Goal: Navigation & Orientation: Find specific page/section

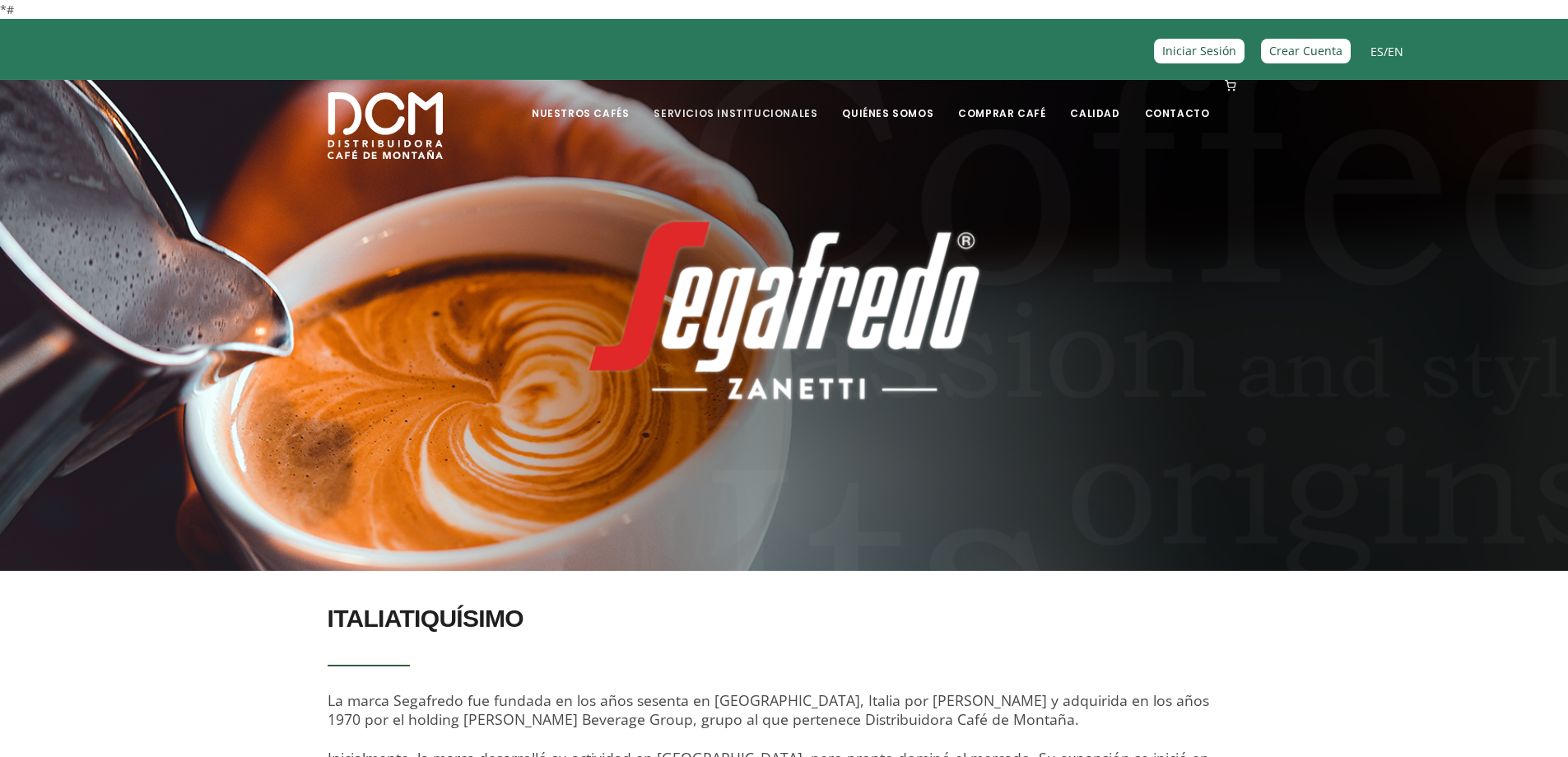
click at [729, 107] on link "Servicios Institucionales" at bounding box center [735, 101] width 183 height 39
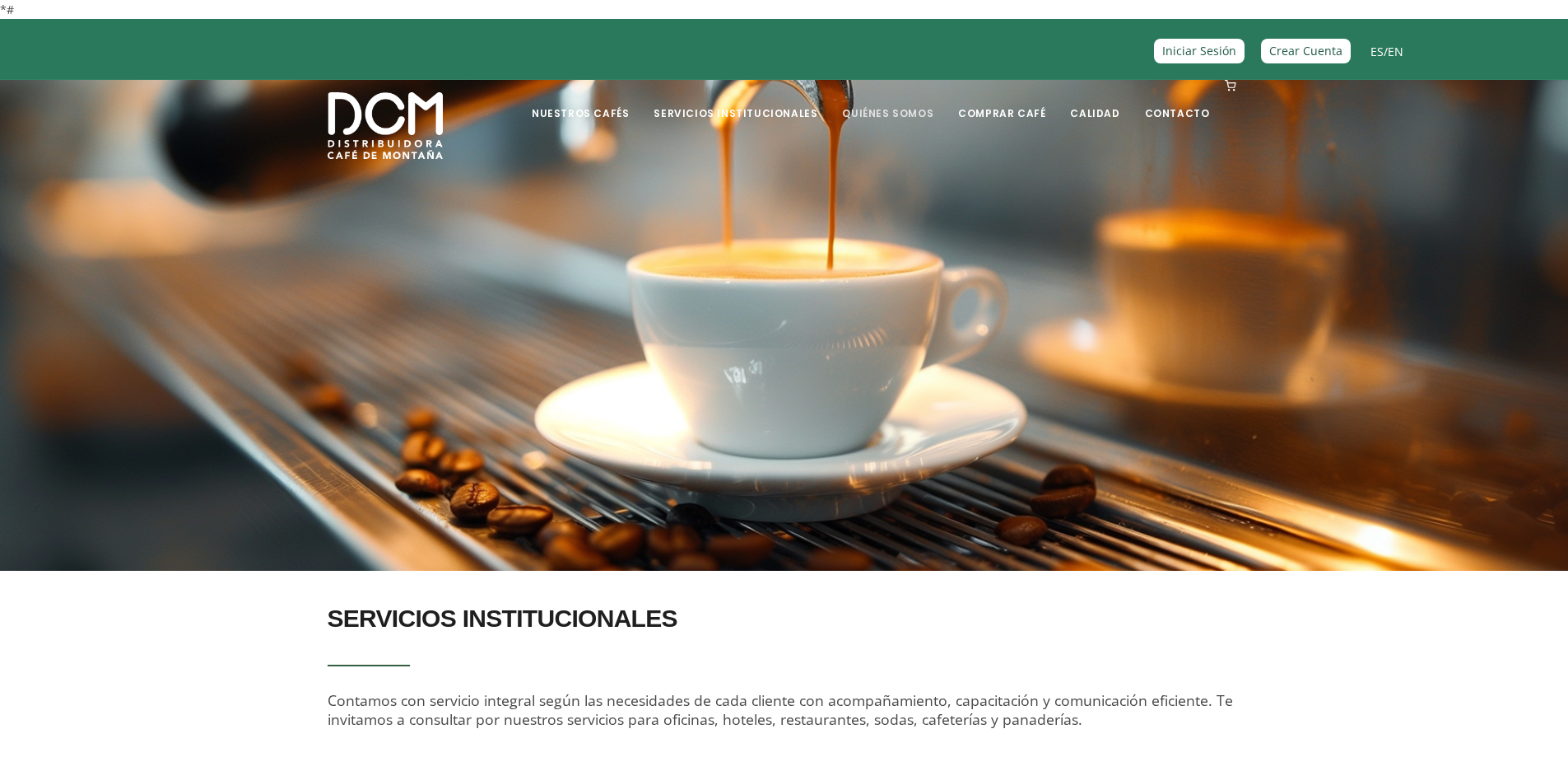
click at [921, 106] on link "Quiénes Somos" at bounding box center [887, 101] width 111 height 39
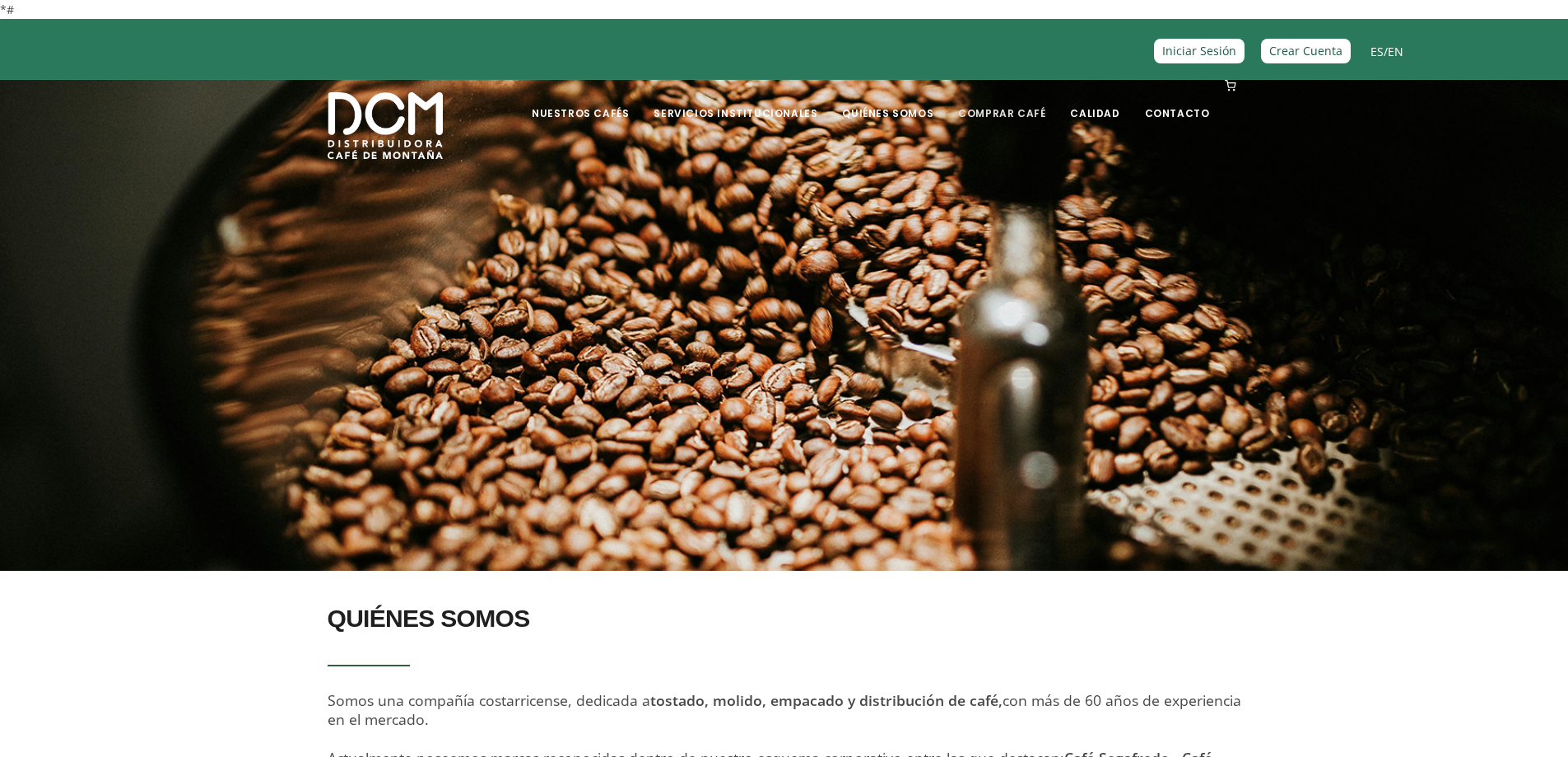
click at [1012, 110] on link "Comprar Café" at bounding box center [1001, 101] width 107 height 39
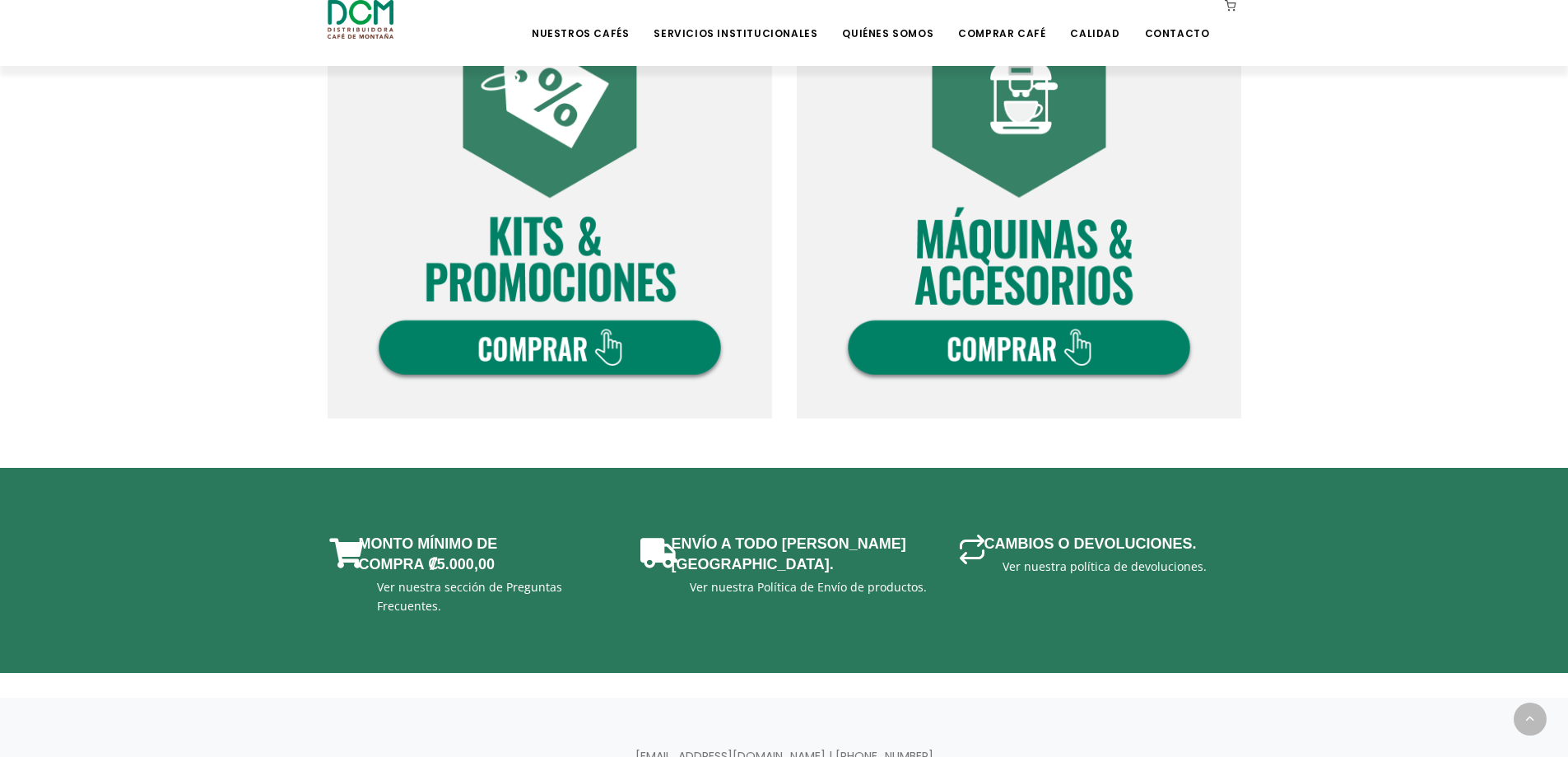
scroll to position [1068, 0]
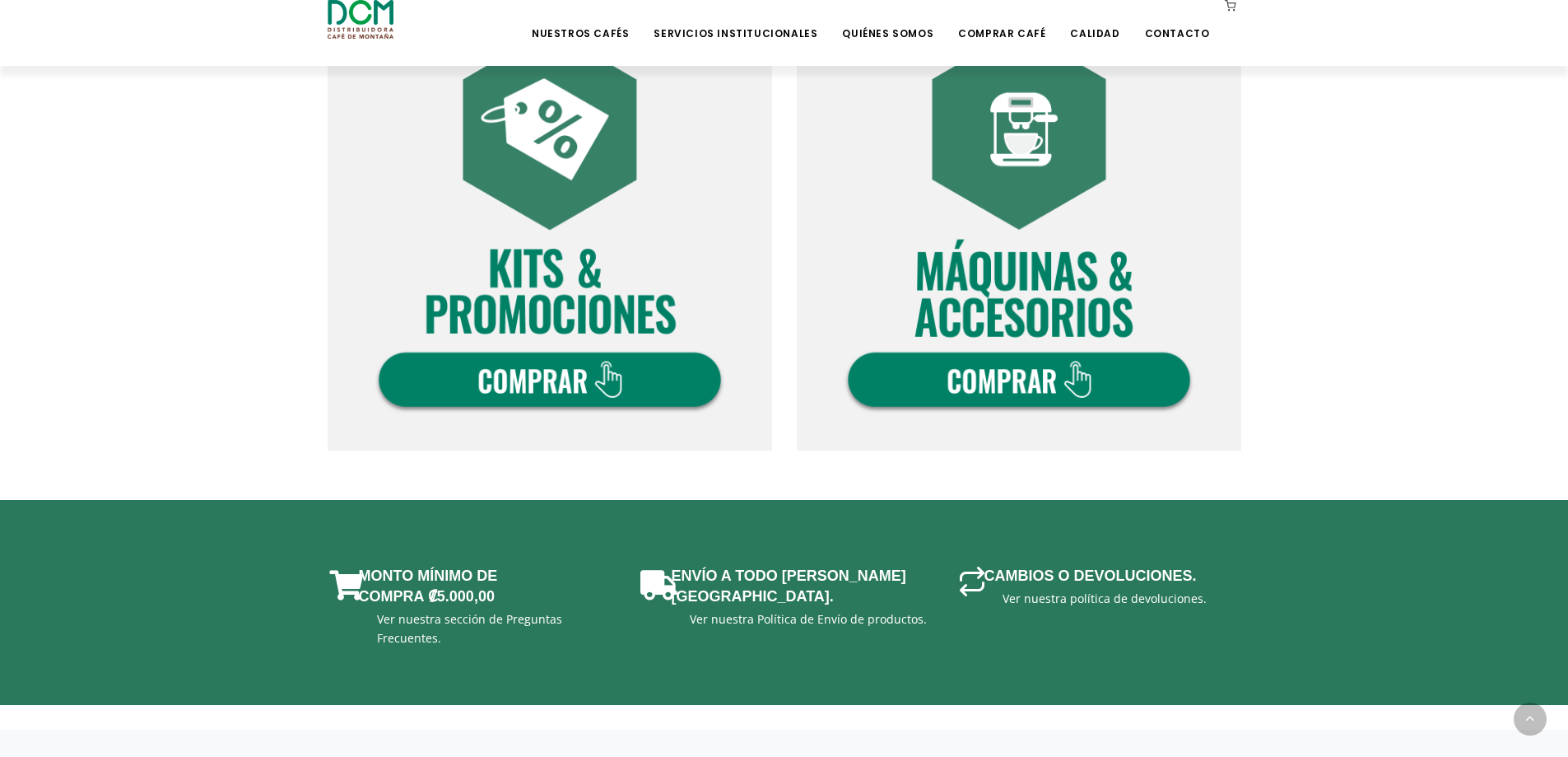
click at [524, 180] on img at bounding box center [549, 228] width 444 height 445
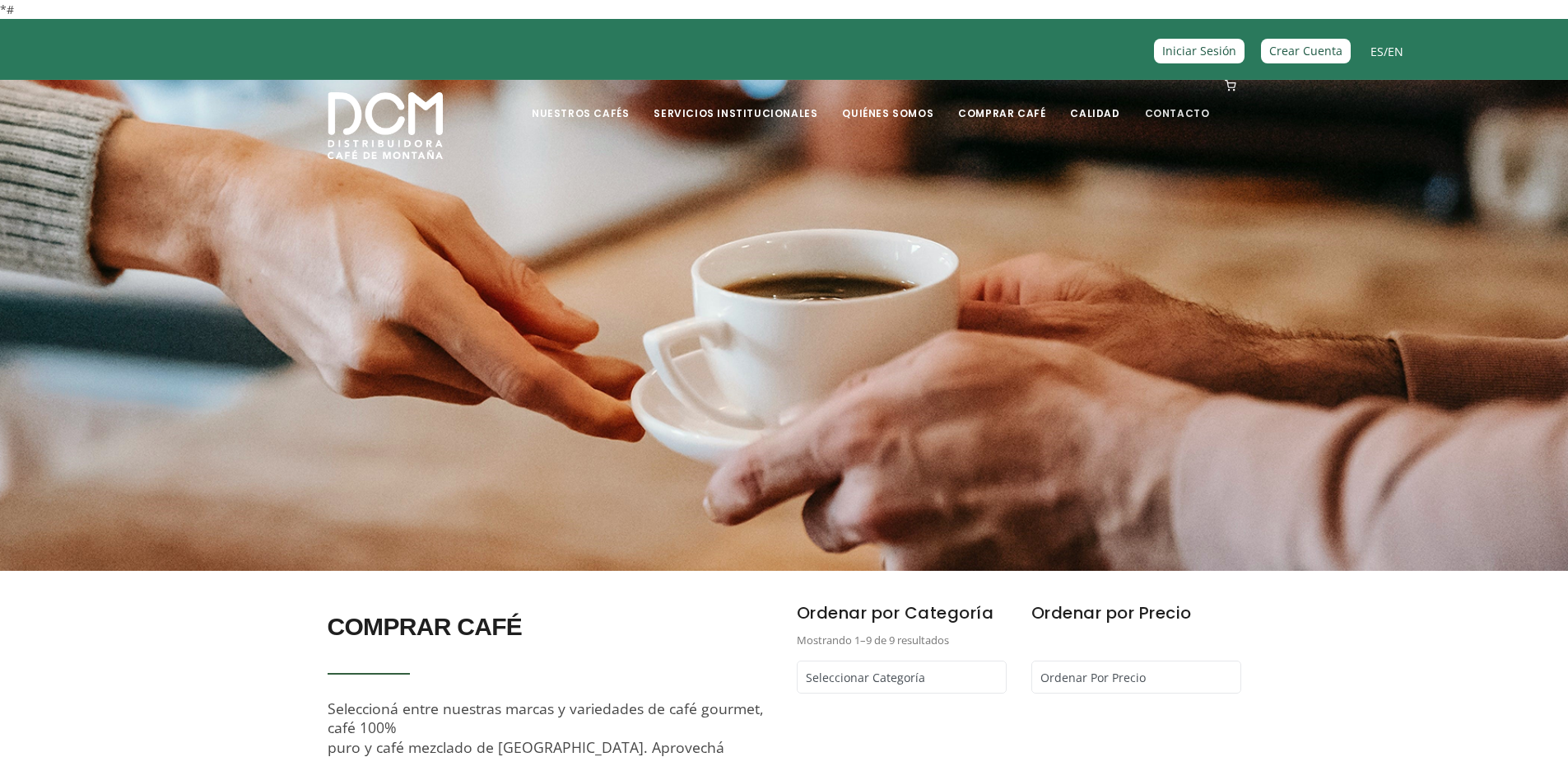
click at [1192, 113] on link "Contacto" at bounding box center [1178, 101] width 85 height 39
